Goal: Information Seeking & Learning: Learn about a topic

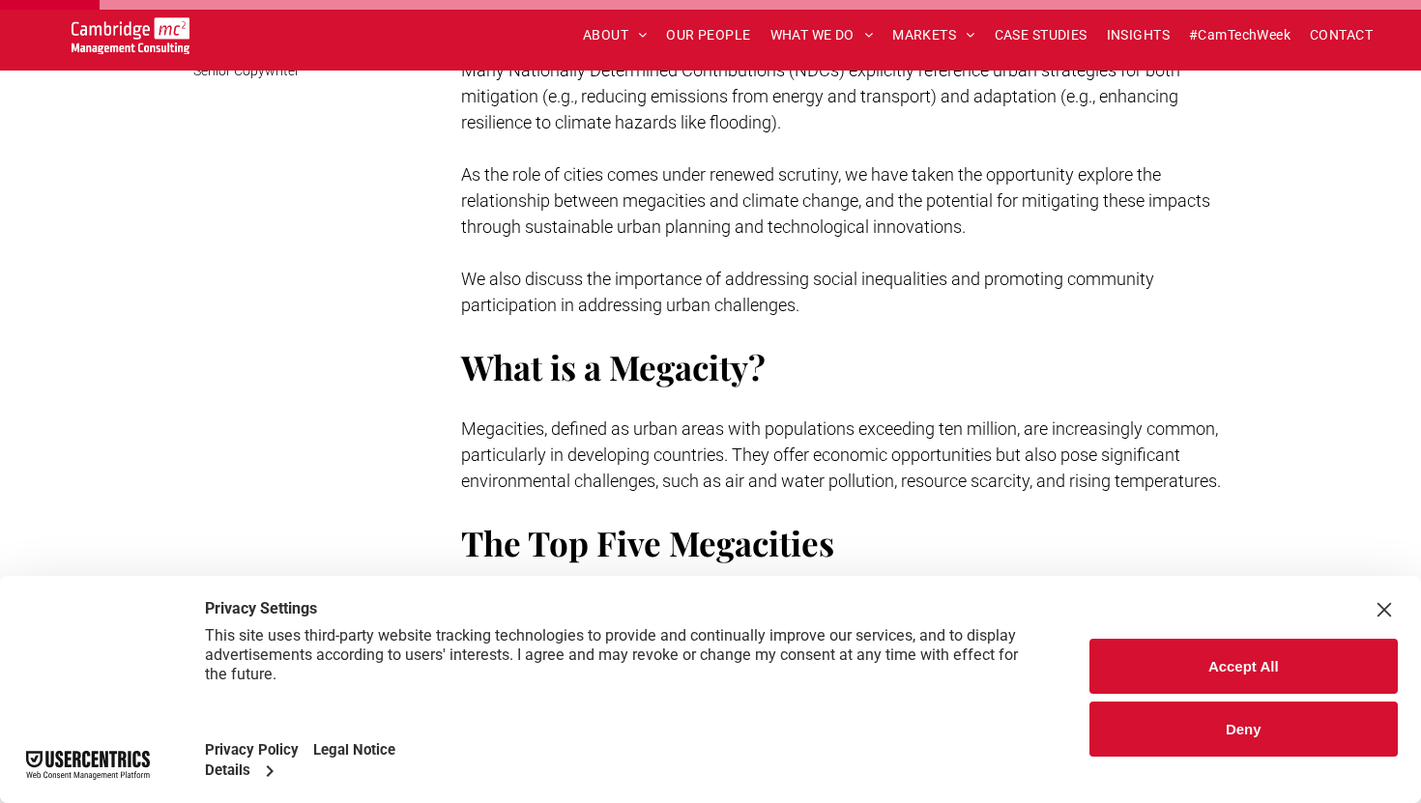
scroll to position [1522, 0]
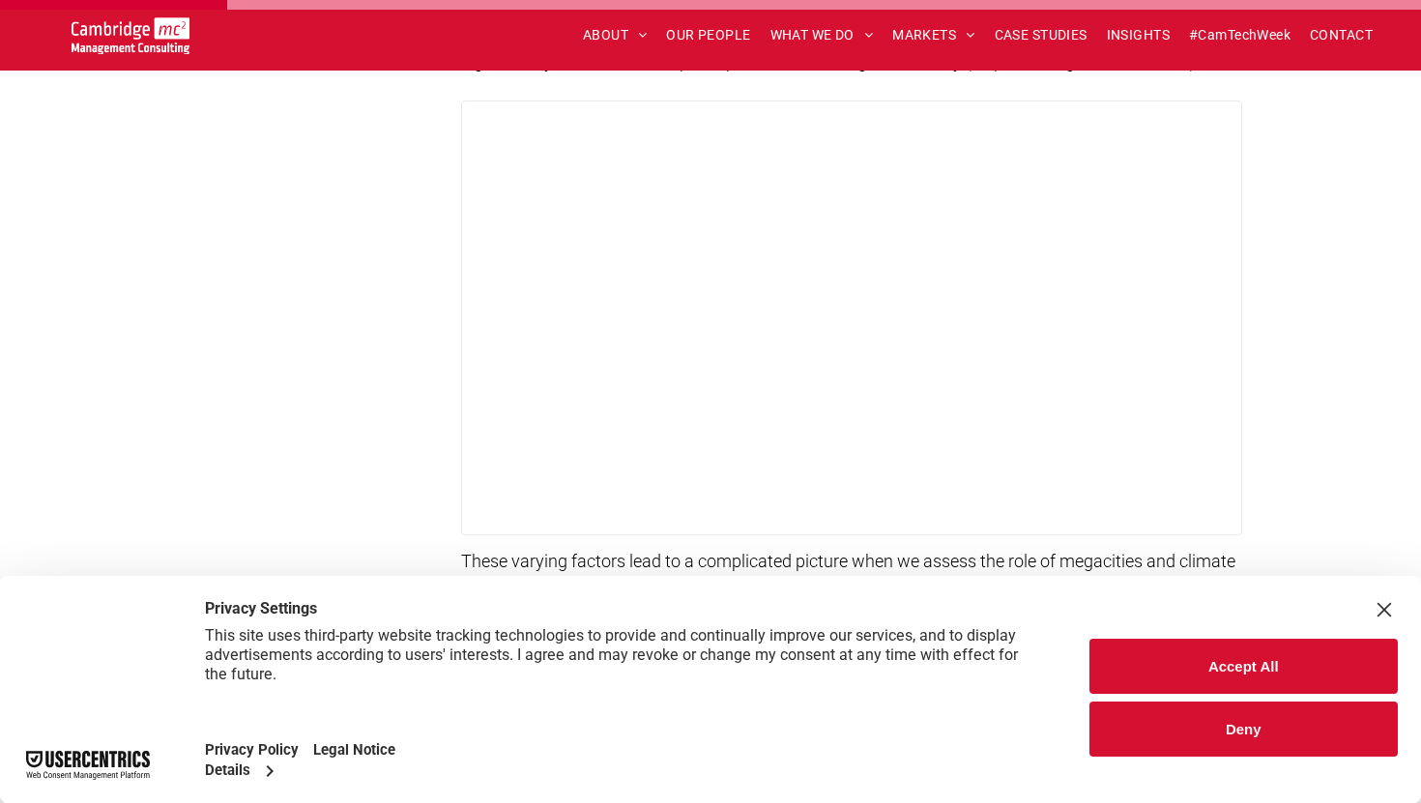
click at [1381, 604] on div "Close Layer" at bounding box center [1384, 609] width 27 height 27
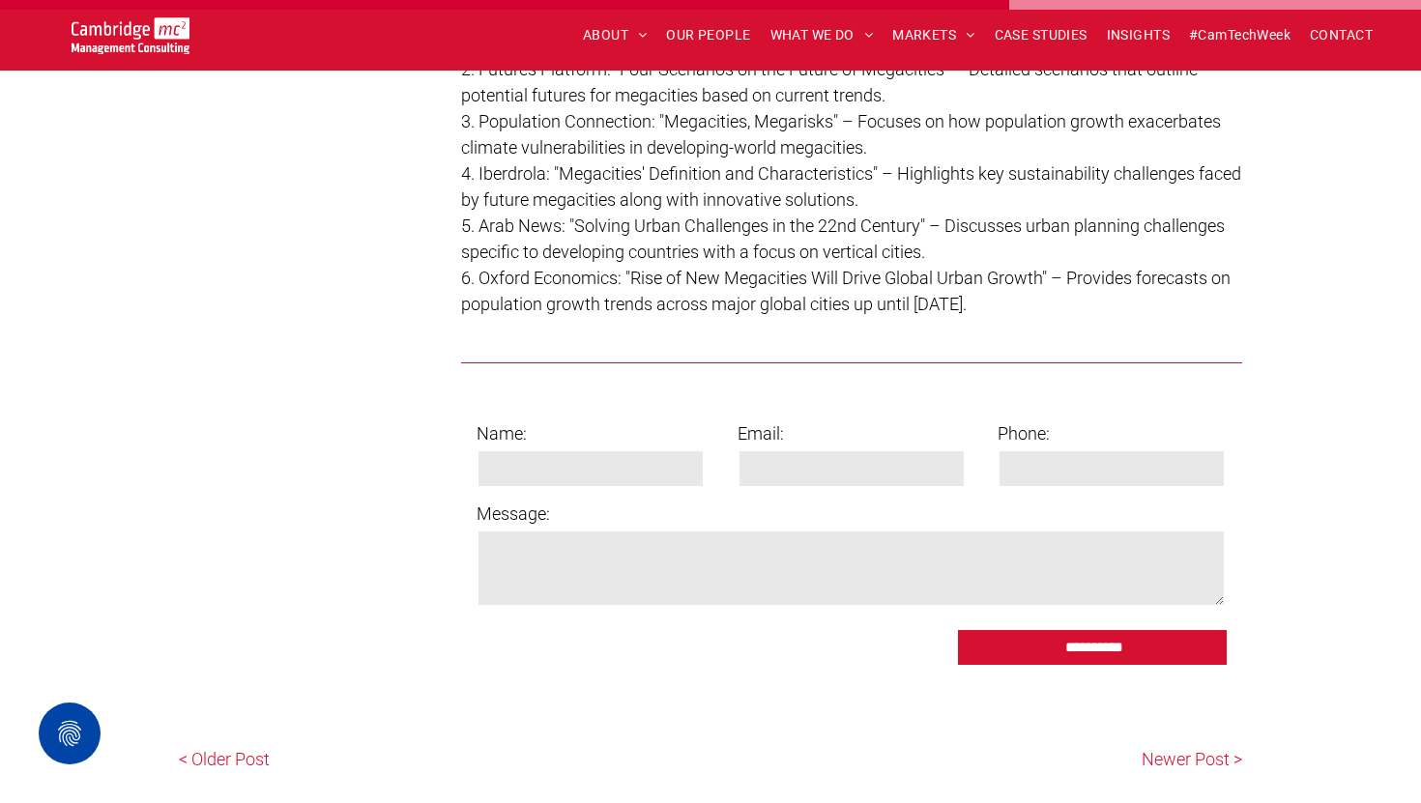
scroll to position [6412, 0]
